Goal: Task Accomplishment & Management: Use online tool/utility

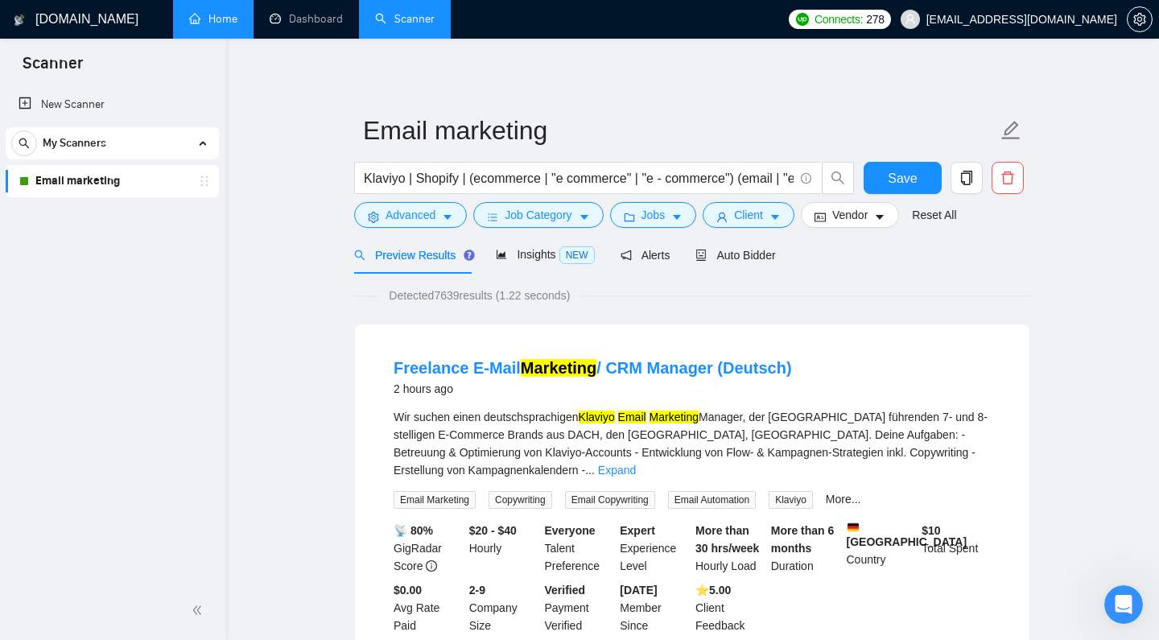
click at [214, 21] on link "Home" at bounding box center [213, 19] width 48 height 14
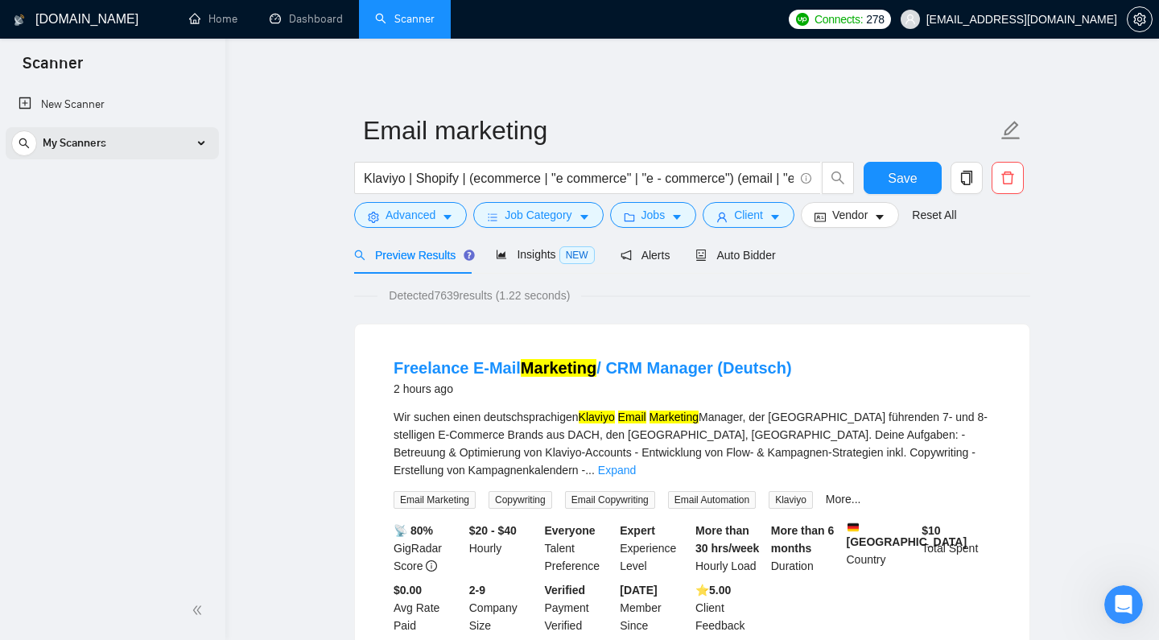
click at [124, 142] on div "My Scanners" at bounding box center [112, 143] width 202 height 32
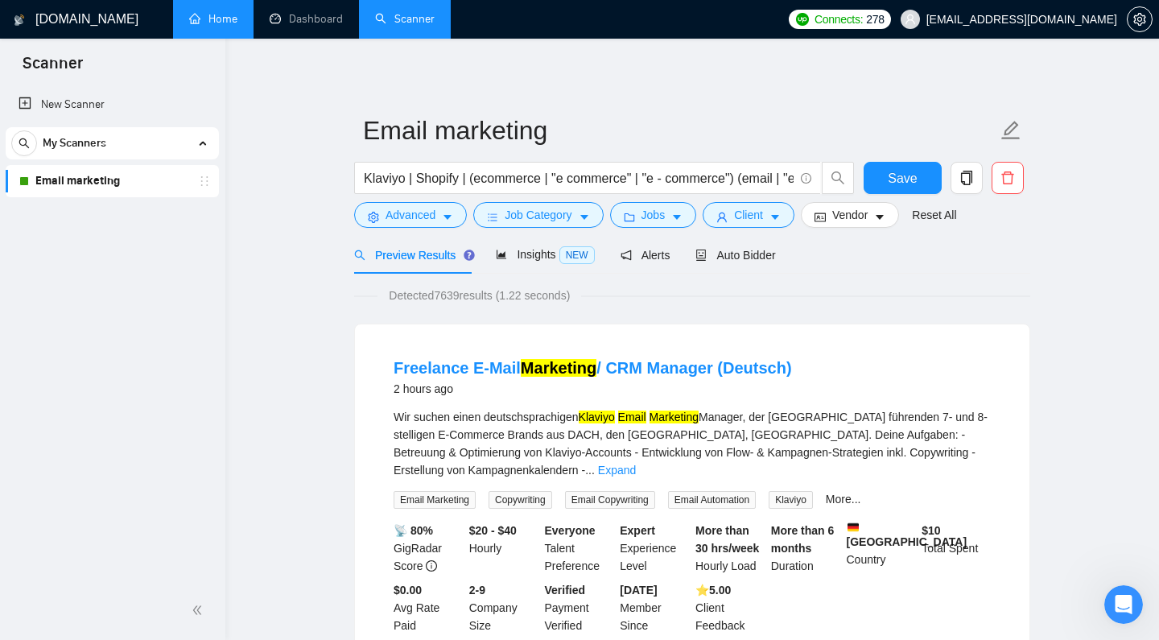
click at [216, 18] on link "Home" at bounding box center [213, 19] width 48 height 14
click at [745, 262] on span "Auto Bidder" at bounding box center [735, 255] width 80 height 13
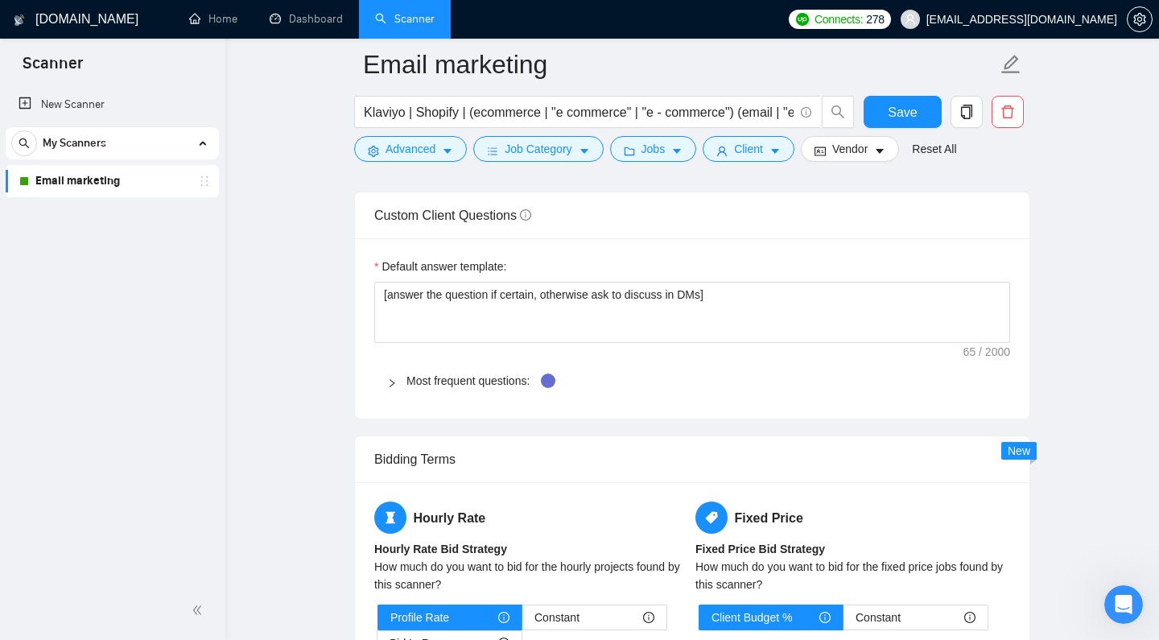
scroll to position [2361, 0]
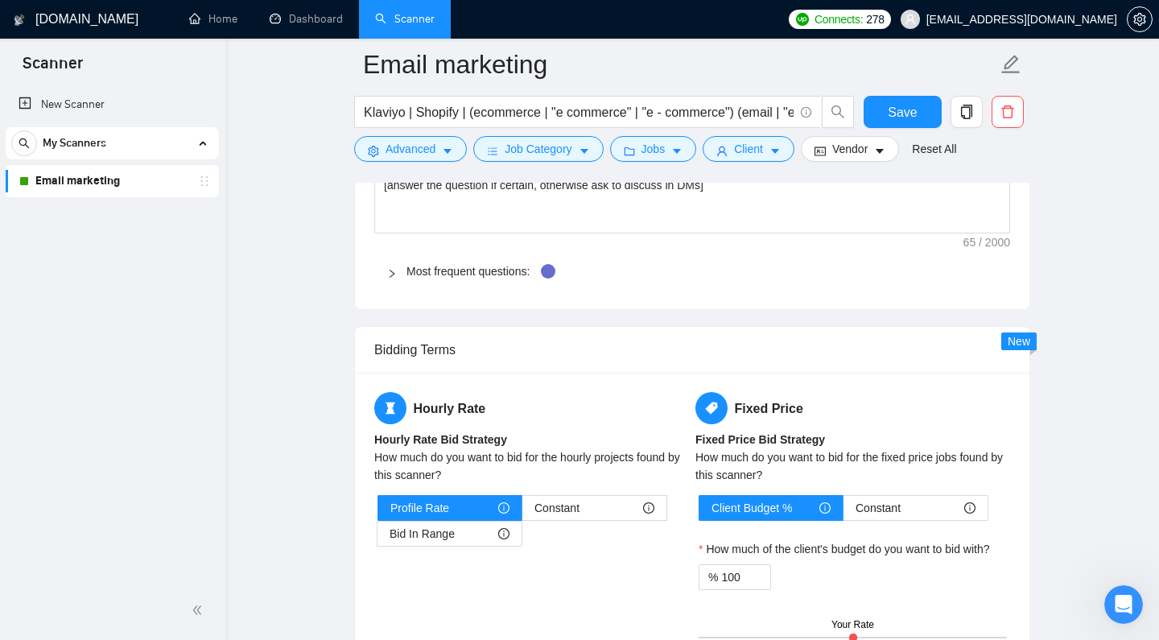
click at [388, 280] on div at bounding box center [396, 271] width 19 height 18
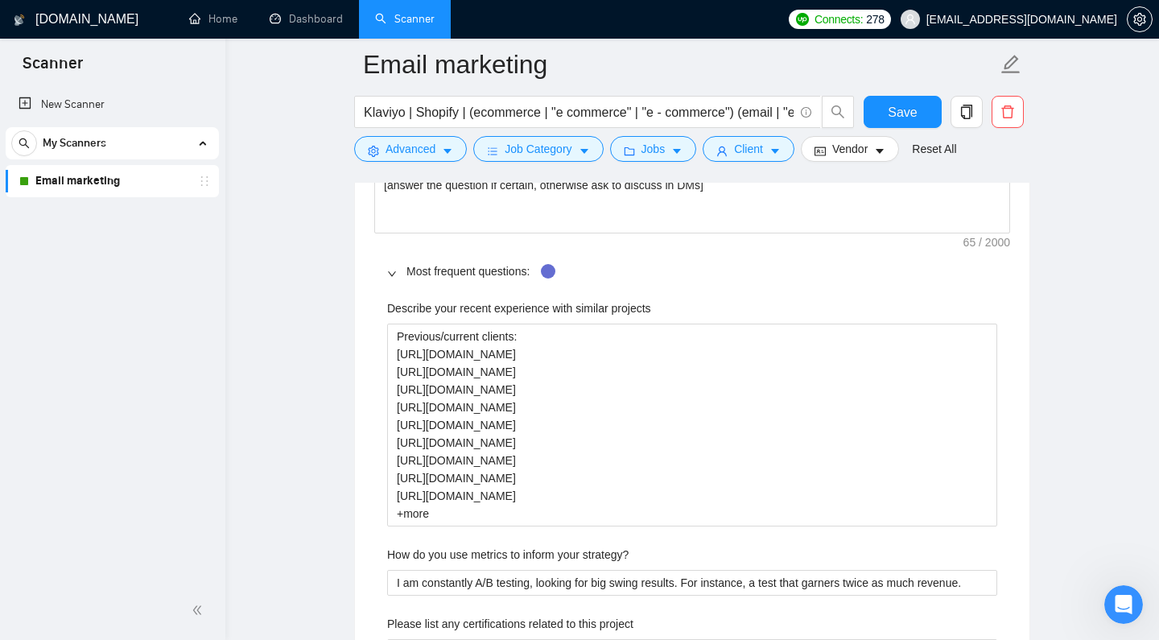
click at [61, 24] on h1 "[DOMAIN_NAME]" at bounding box center [86, 19] width 103 height 39
click at [867, 122] on button "Save" at bounding box center [902, 112] width 78 height 32
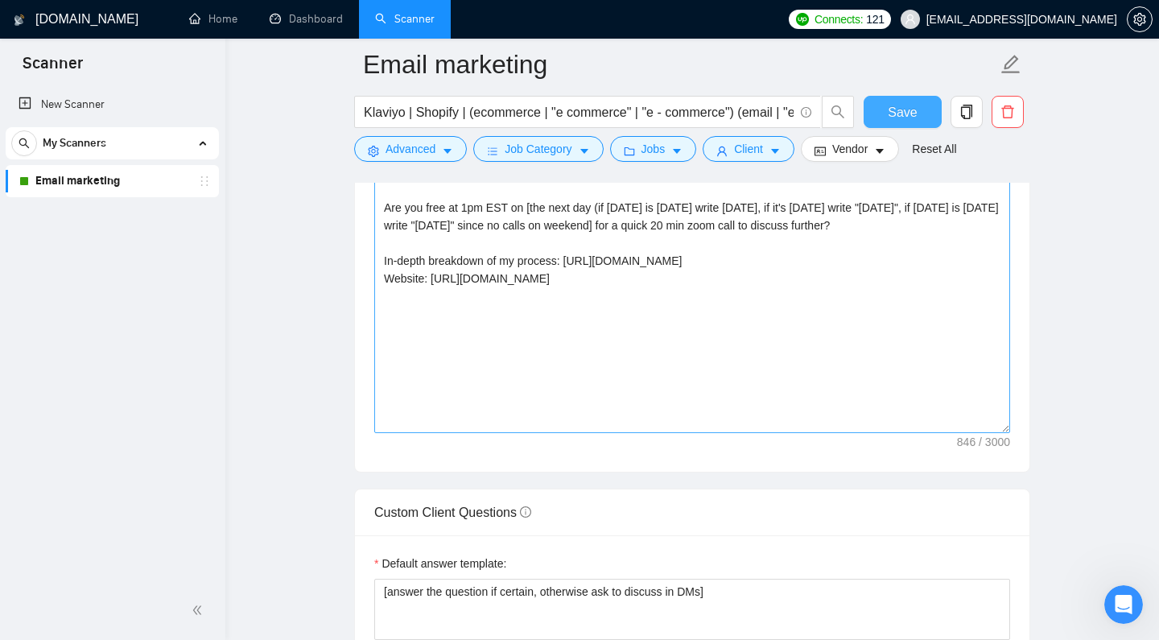
scroll to position [1789, 0]
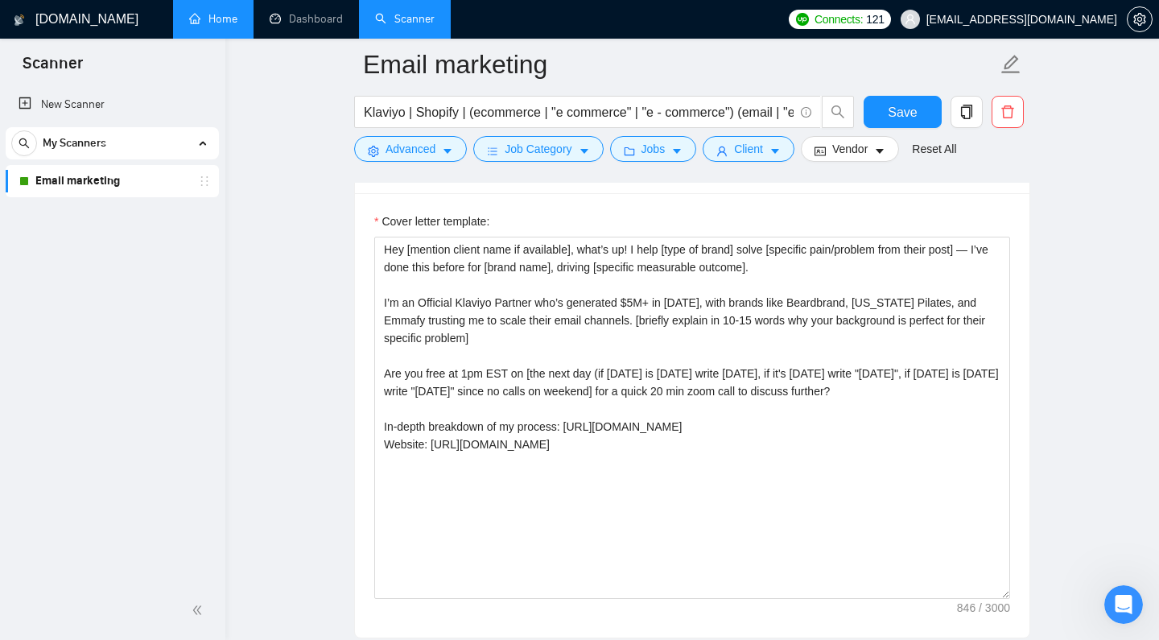
click at [200, 19] on link "Home" at bounding box center [213, 19] width 48 height 14
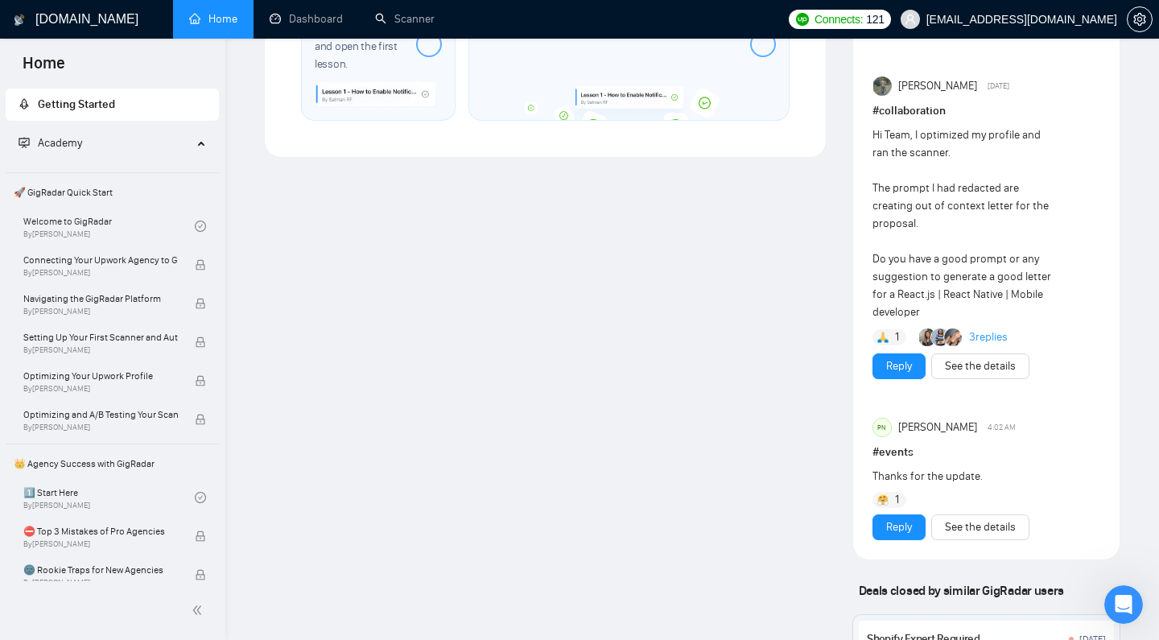
scroll to position [1116, 0]
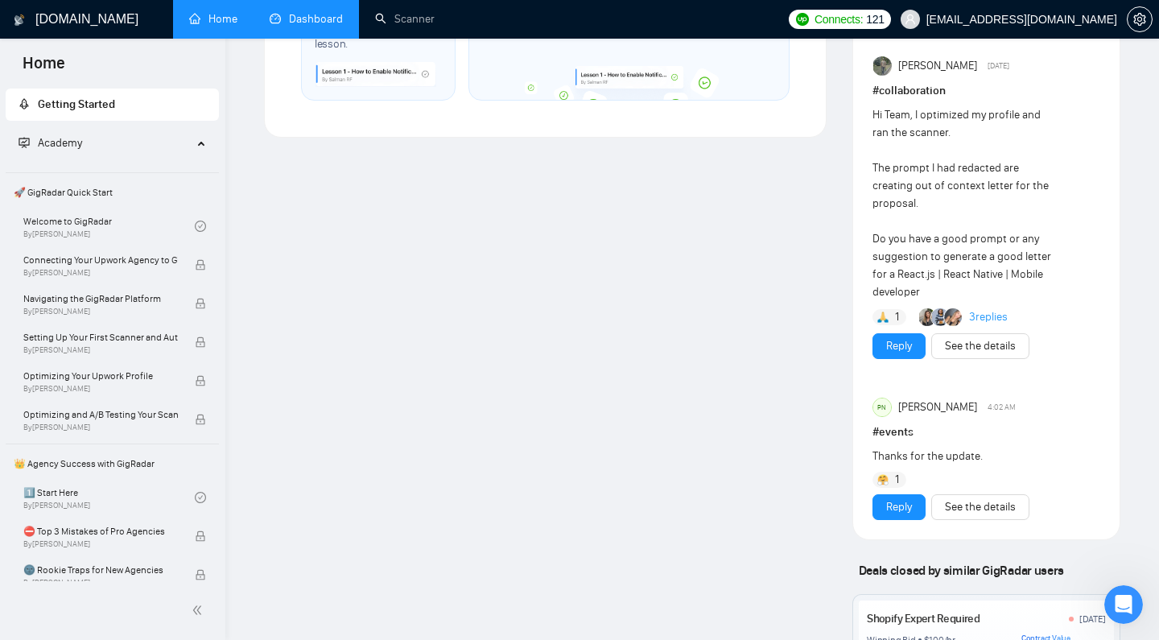
click at [321, 19] on link "Dashboard" at bounding box center [306, 19] width 73 height 14
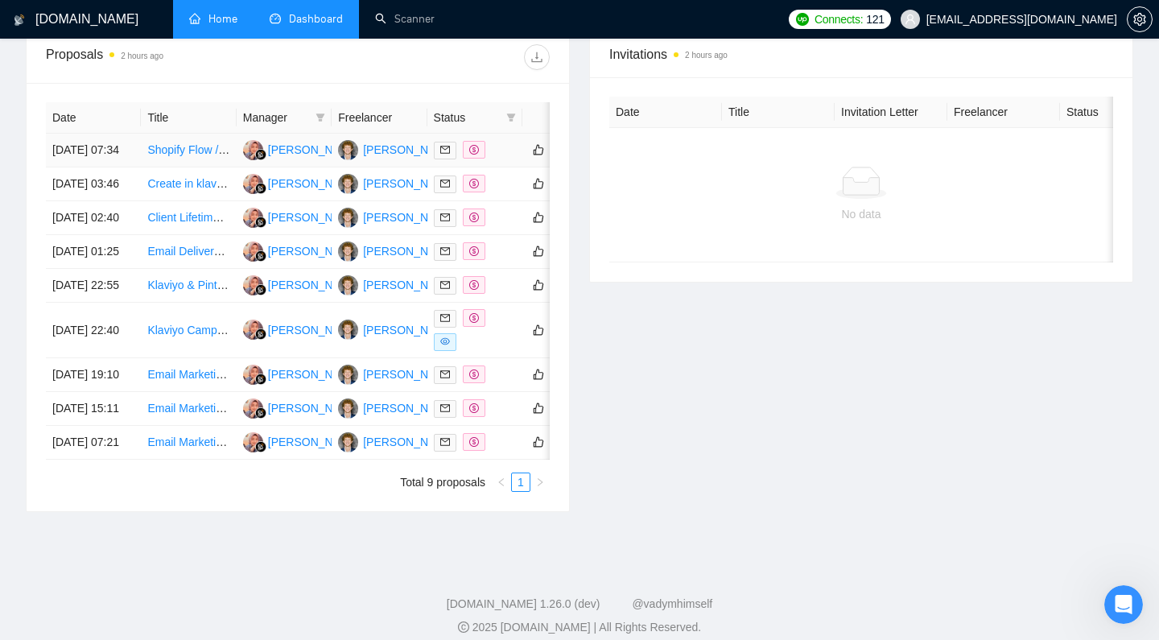
scroll to position [504, 0]
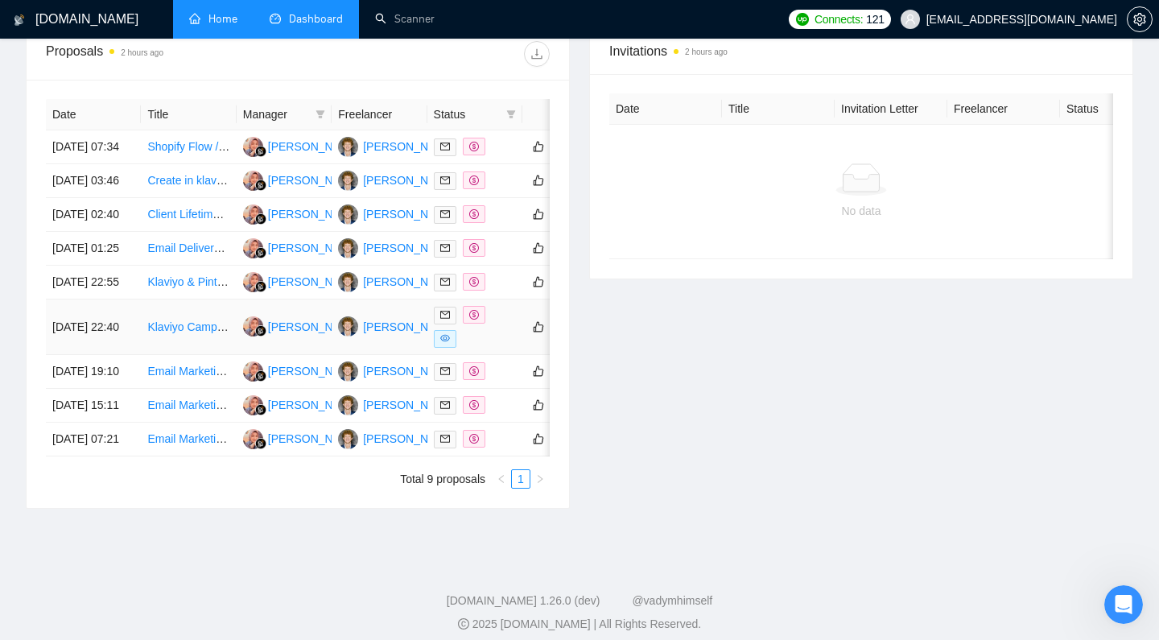
click at [211, 333] on link "Klaviyo Campaign Expert / Consultant — Dynamic, Multi-Segment Emails from Octan…" at bounding box center [408, 326] width 523 height 13
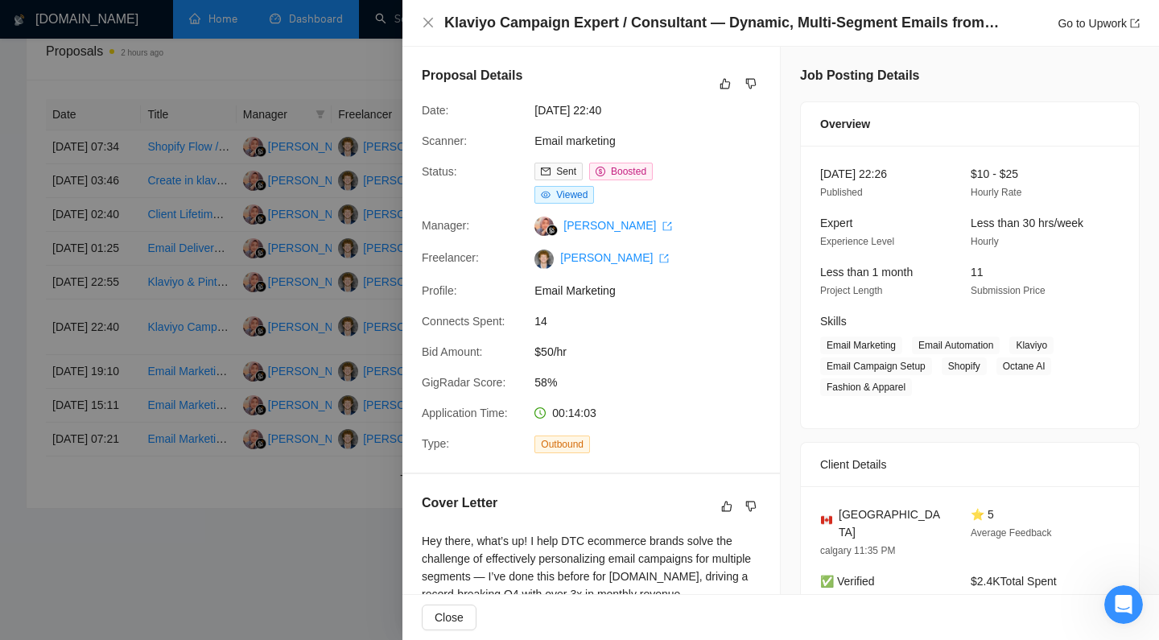
click at [340, 49] on div at bounding box center [579, 320] width 1159 height 640
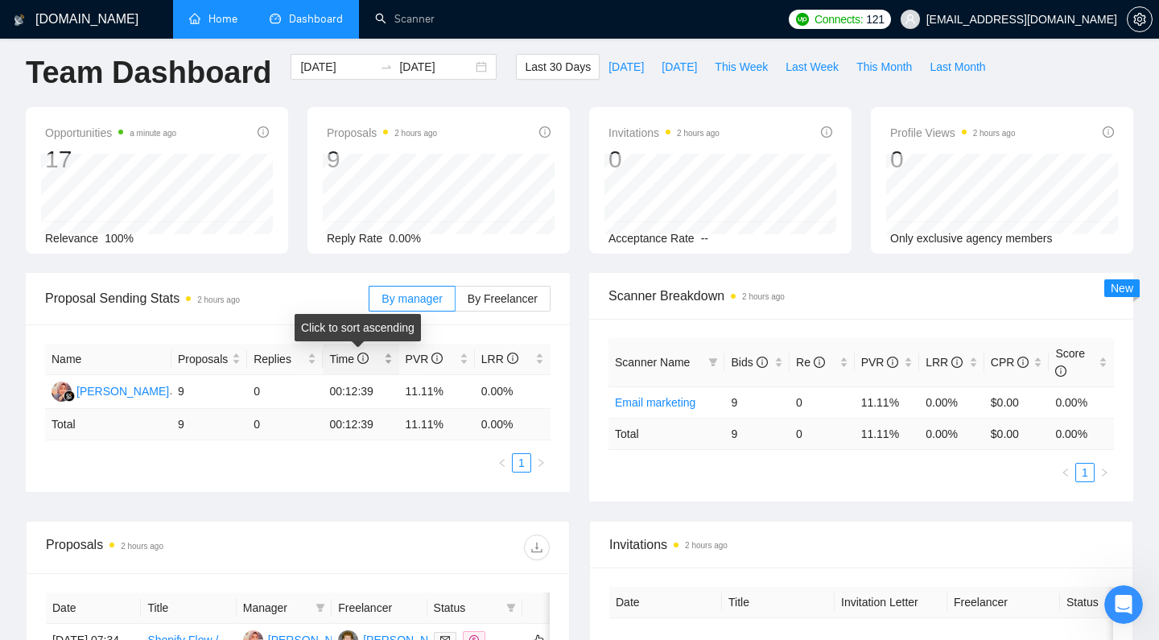
scroll to position [0, 0]
